Goal: Task Accomplishment & Management: Use online tool/utility

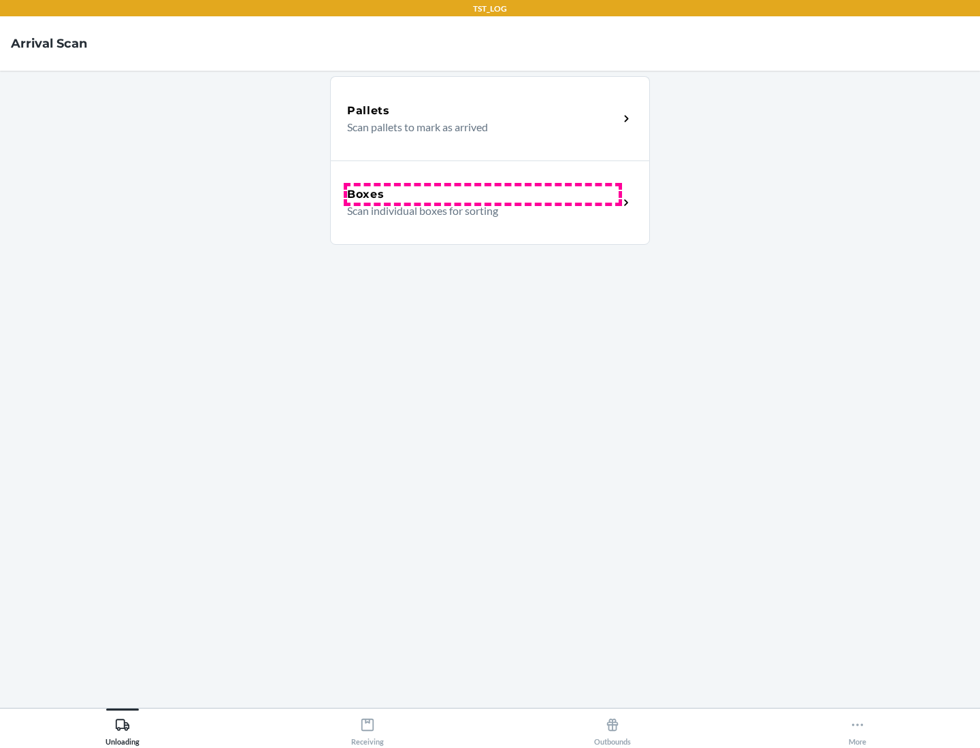
click at [482, 195] on div "Boxes" at bounding box center [482, 194] width 271 height 16
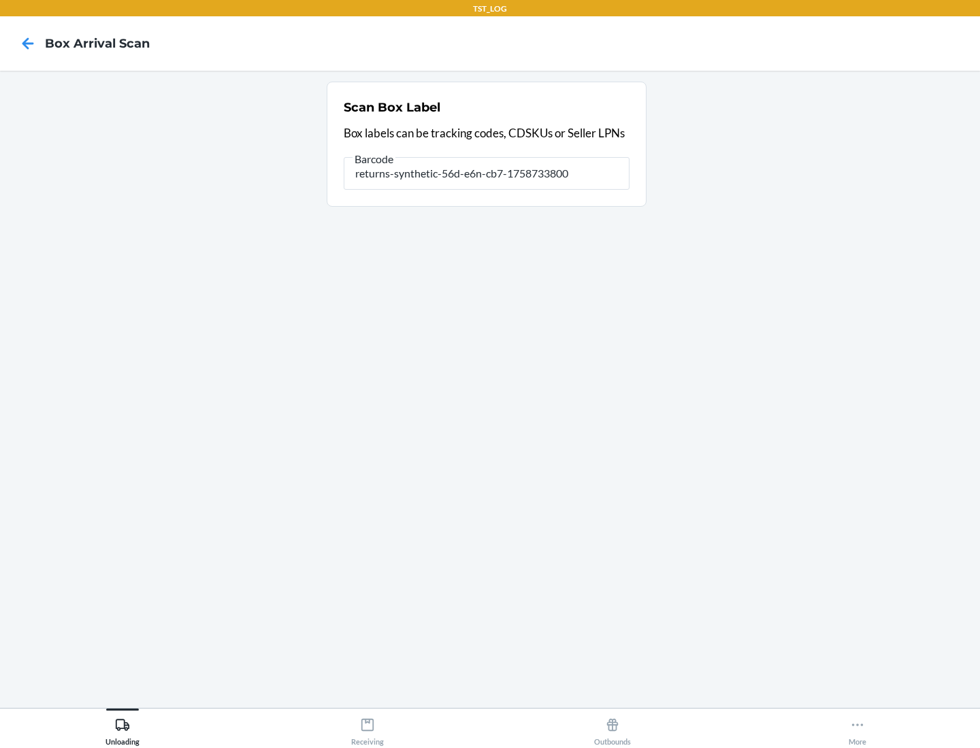
type input "returns-synthetic-56d-e6n-cb7-1758733800"
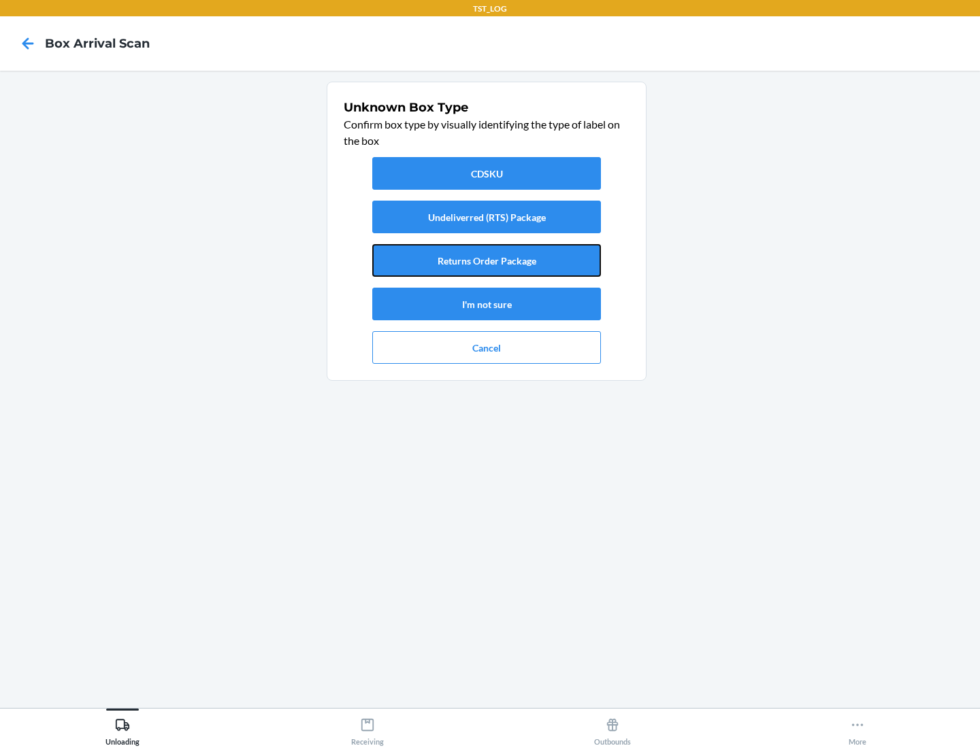
click at [486, 261] on button "Returns Order Package" at bounding box center [486, 260] width 229 height 33
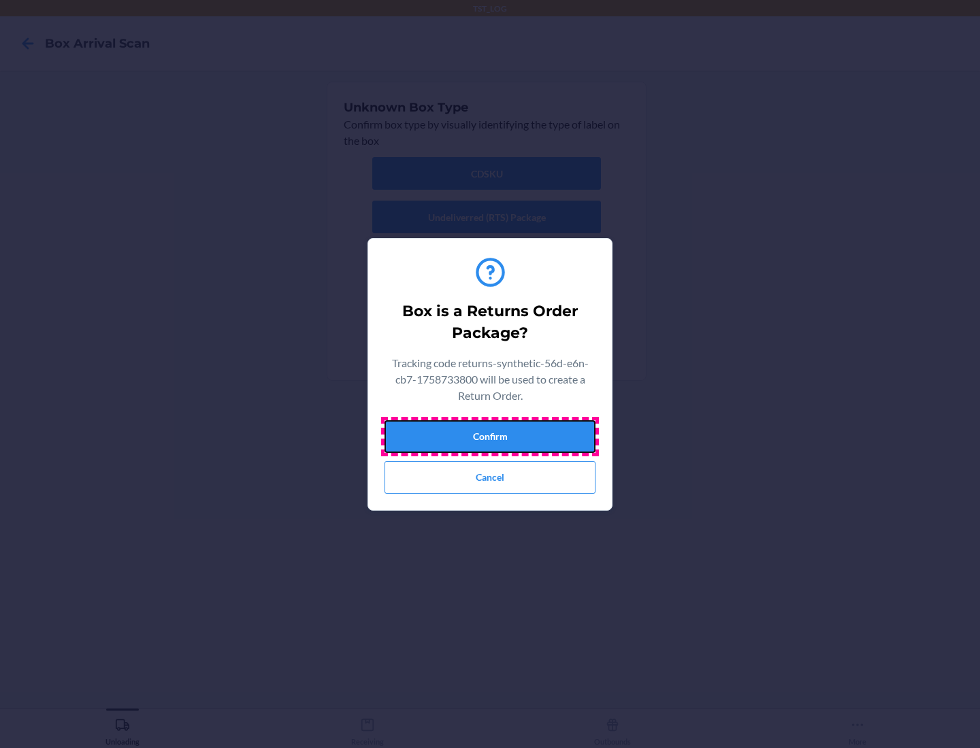
click at [490, 436] on button "Confirm" at bounding box center [489, 436] width 211 height 33
